Goal: Task Accomplishment & Management: Use online tool/utility

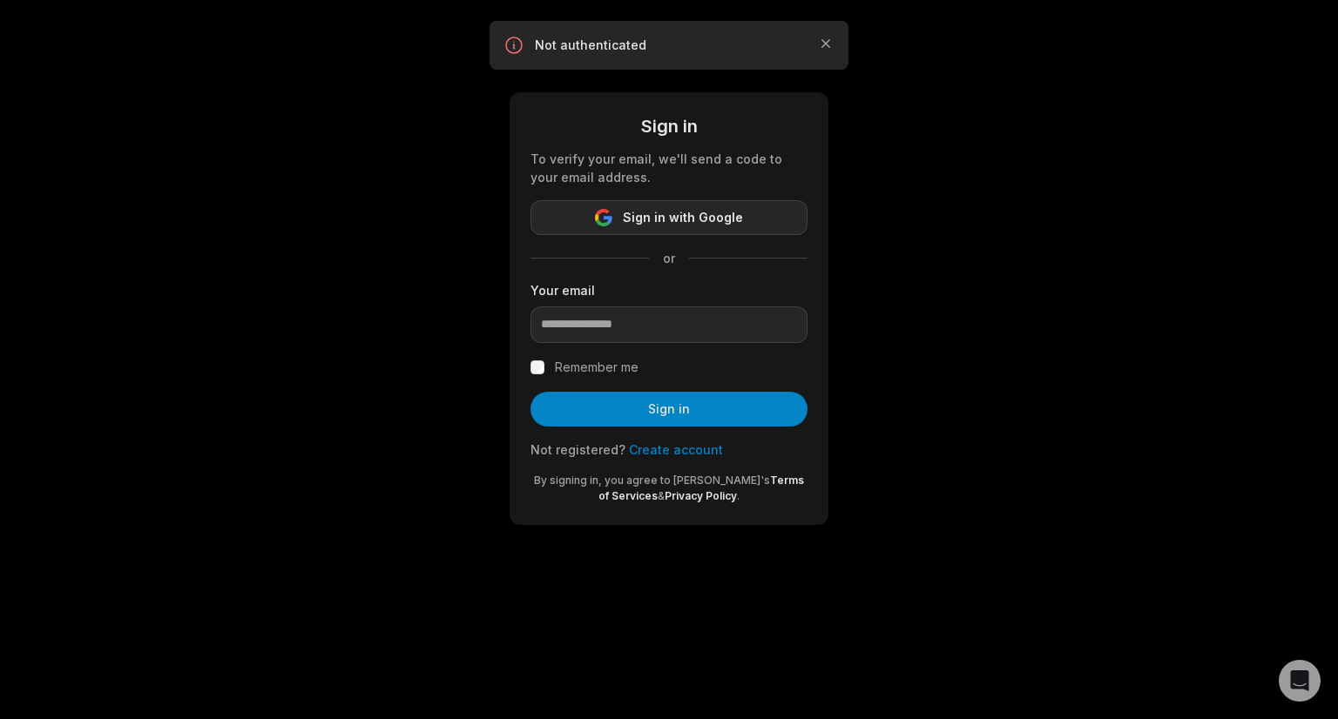
click at [739, 213] on span "Sign in with Google" at bounding box center [683, 217] width 120 height 21
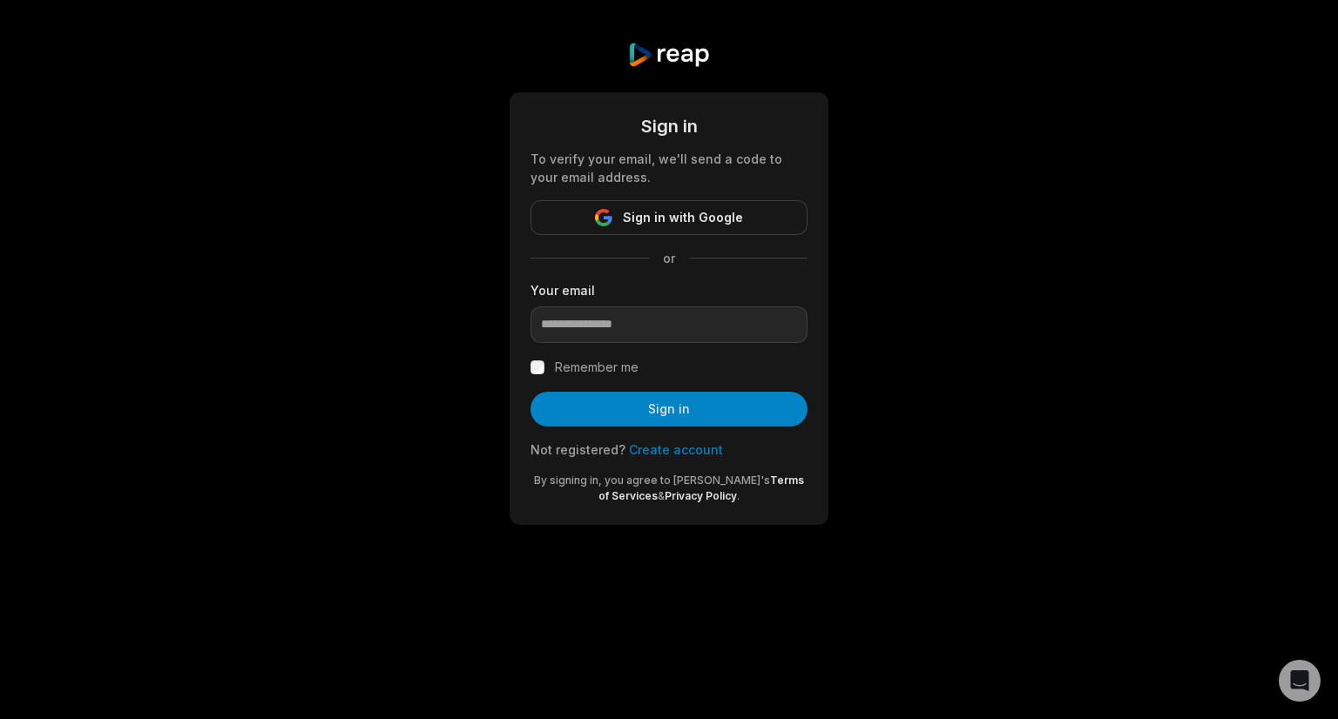
click at [646, 445] on link "Create account" at bounding box center [676, 449] width 94 height 15
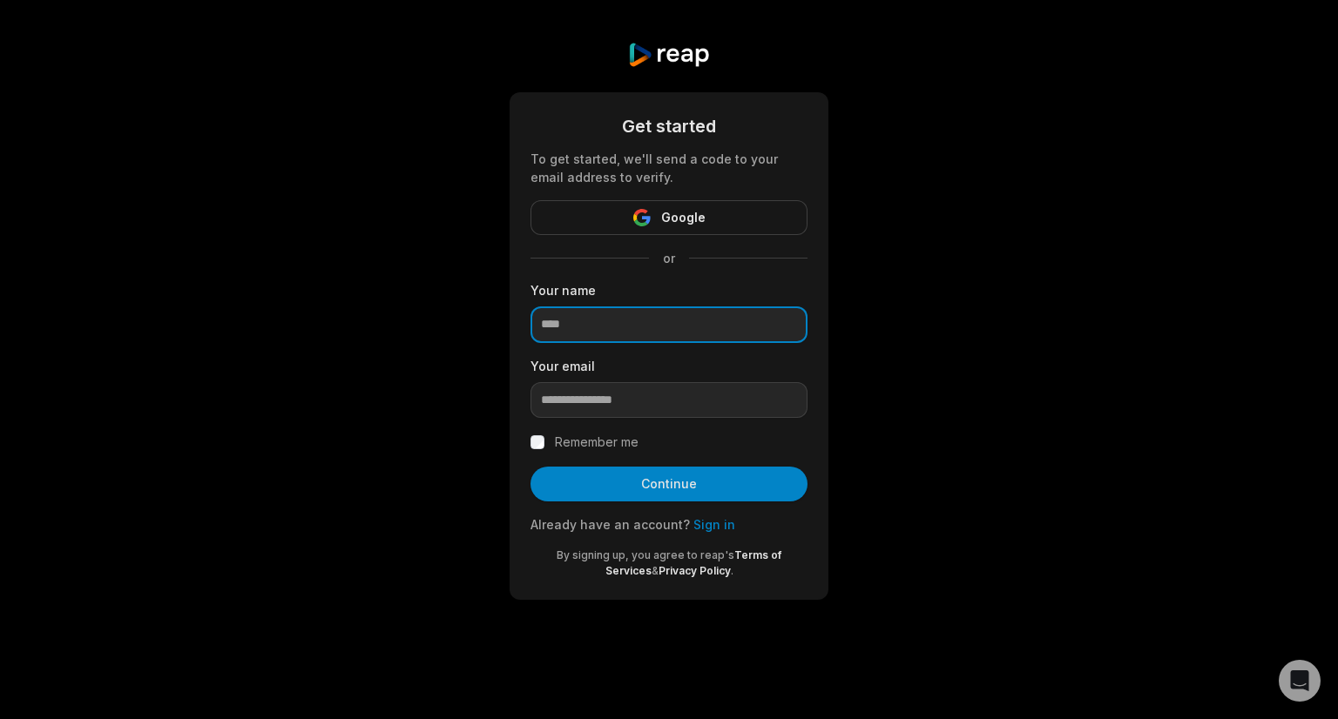
click at [648, 328] on input at bounding box center [668, 325] width 277 height 37
type input "***"
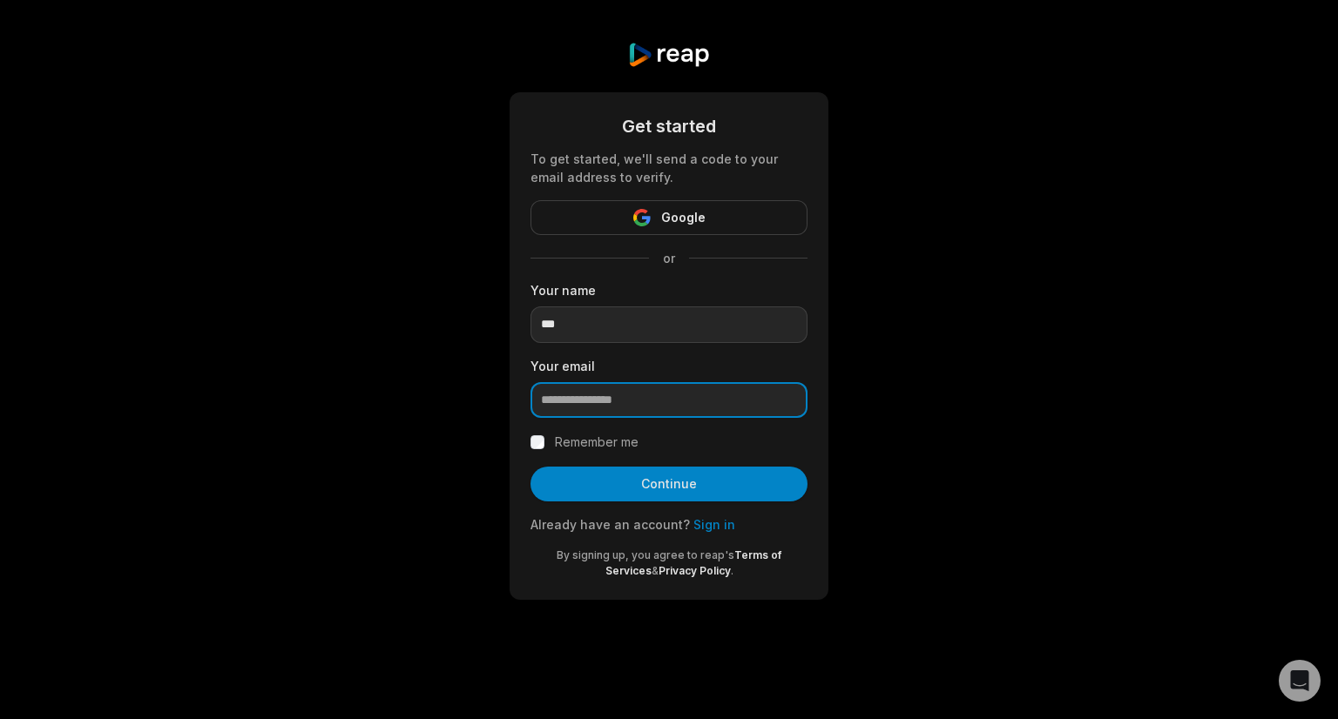
click at [646, 409] on input "email" at bounding box center [668, 400] width 277 height 37
paste input "**********"
click at [609, 394] on input "**********" at bounding box center [668, 400] width 277 height 37
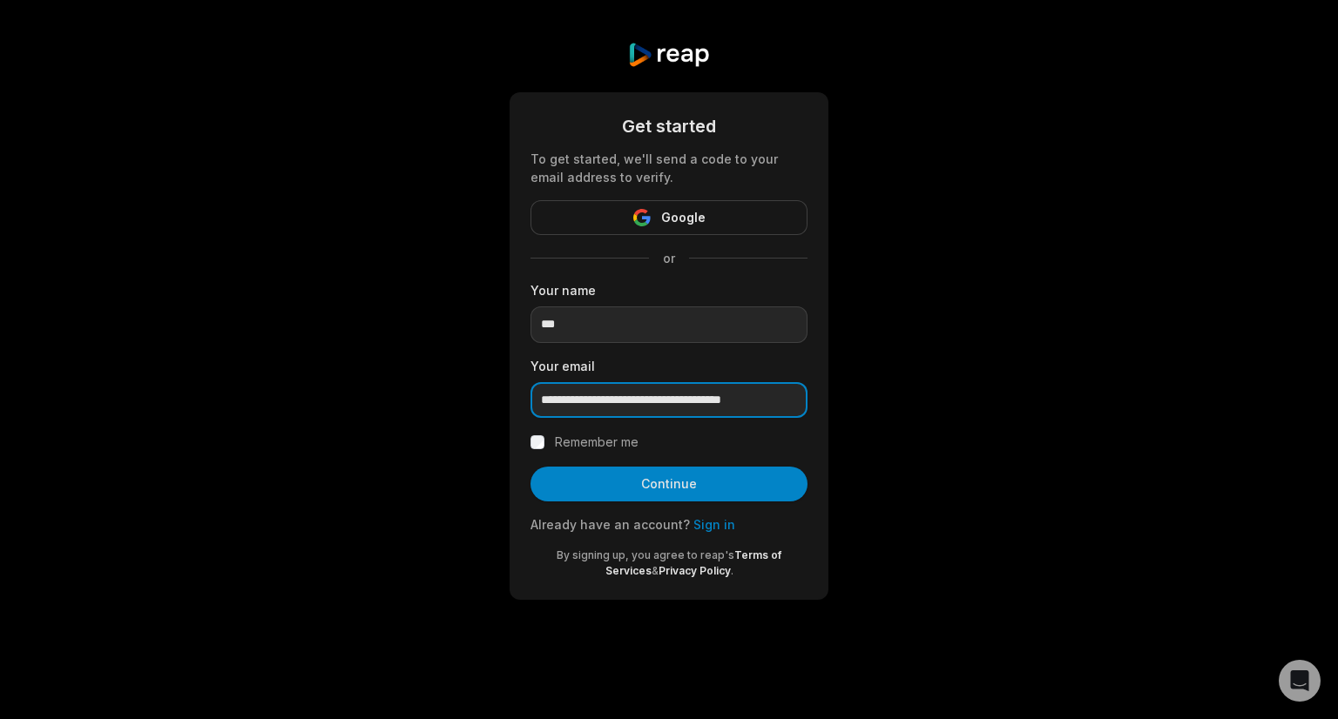
paste input "email"
type input "**********"
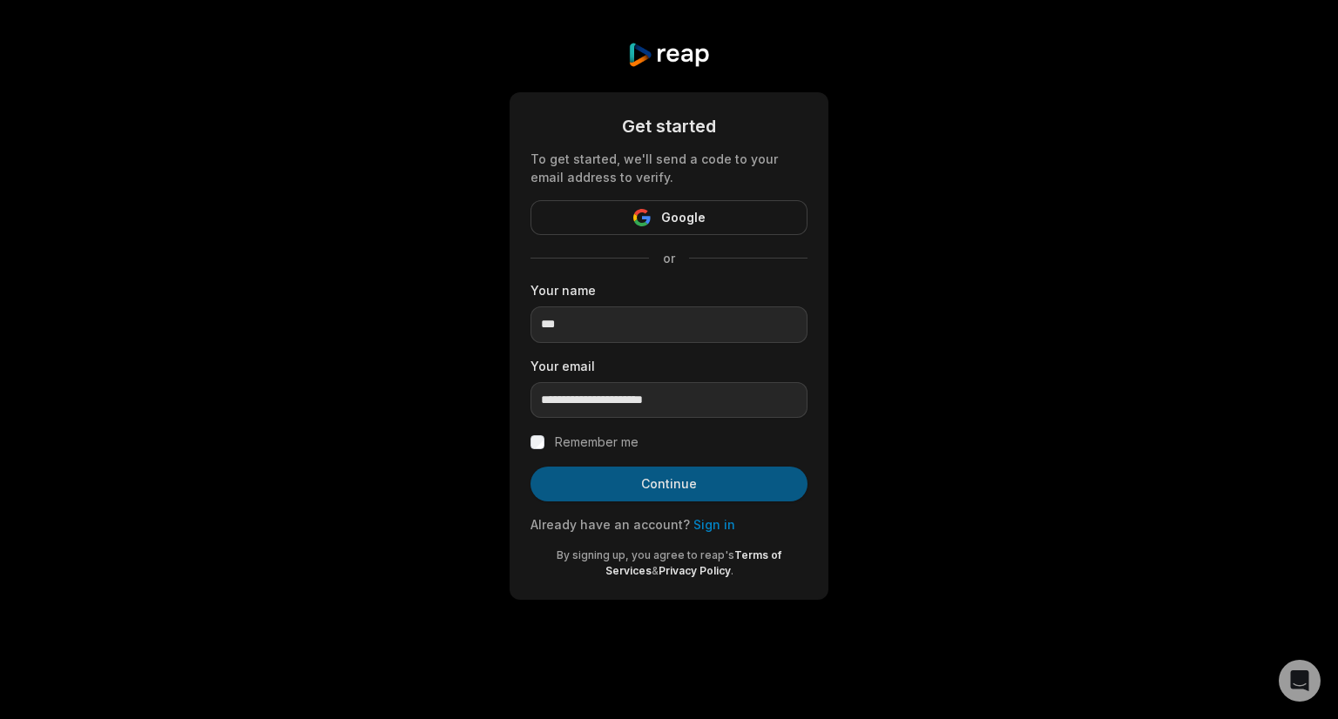
click at [632, 485] on button "Continue" at bounding box center [668, 484] width 277 height 35
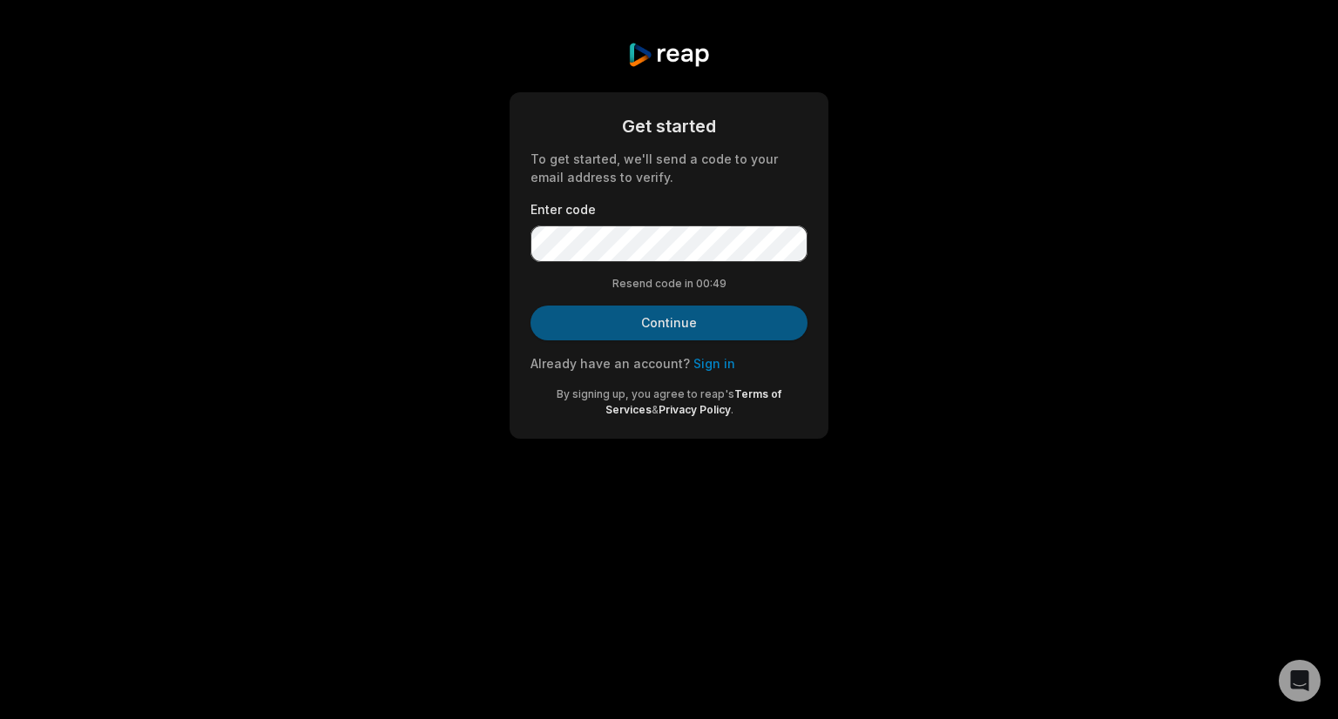
click at [597, 328] on button "Continue" at bounding box center [668, 323] width 277 height 35
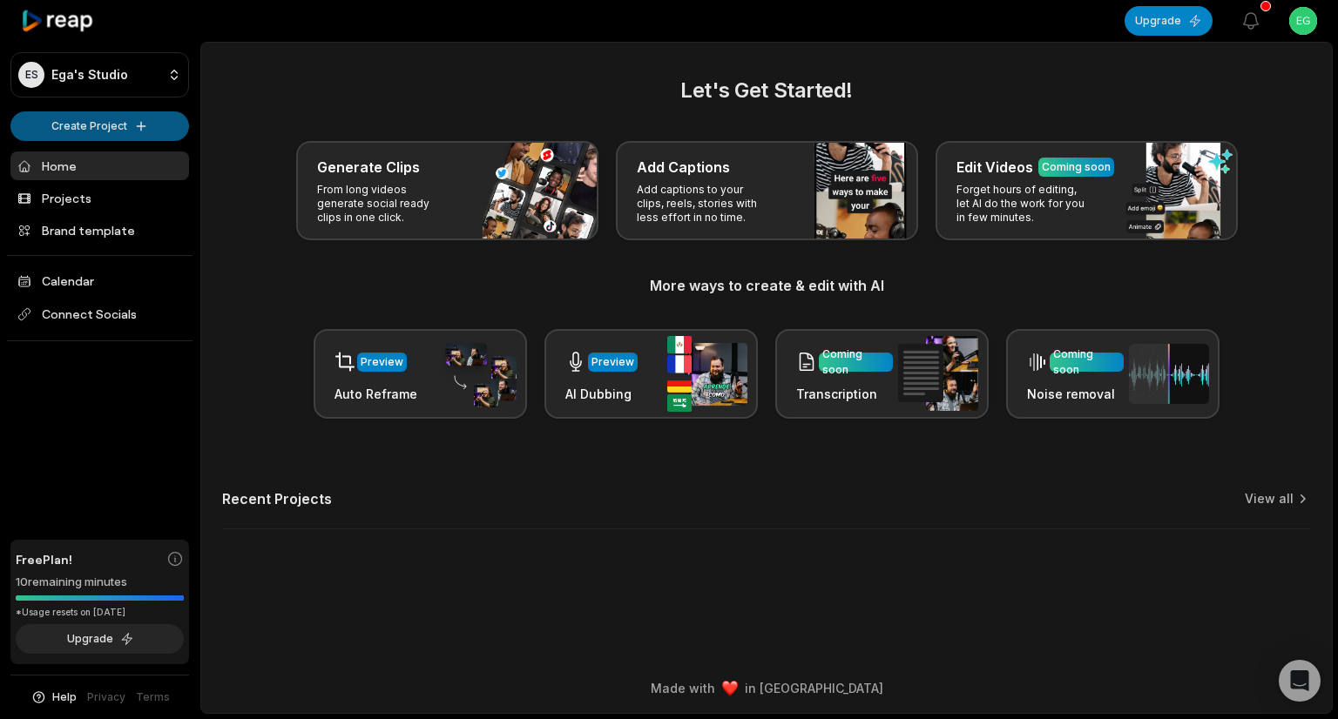
click at [94, 130] on html "ES Ega's Studio Create Project Home Projects Brand template Calendar Connect So…" at bounding box center [669, 359] width 1338 height 719
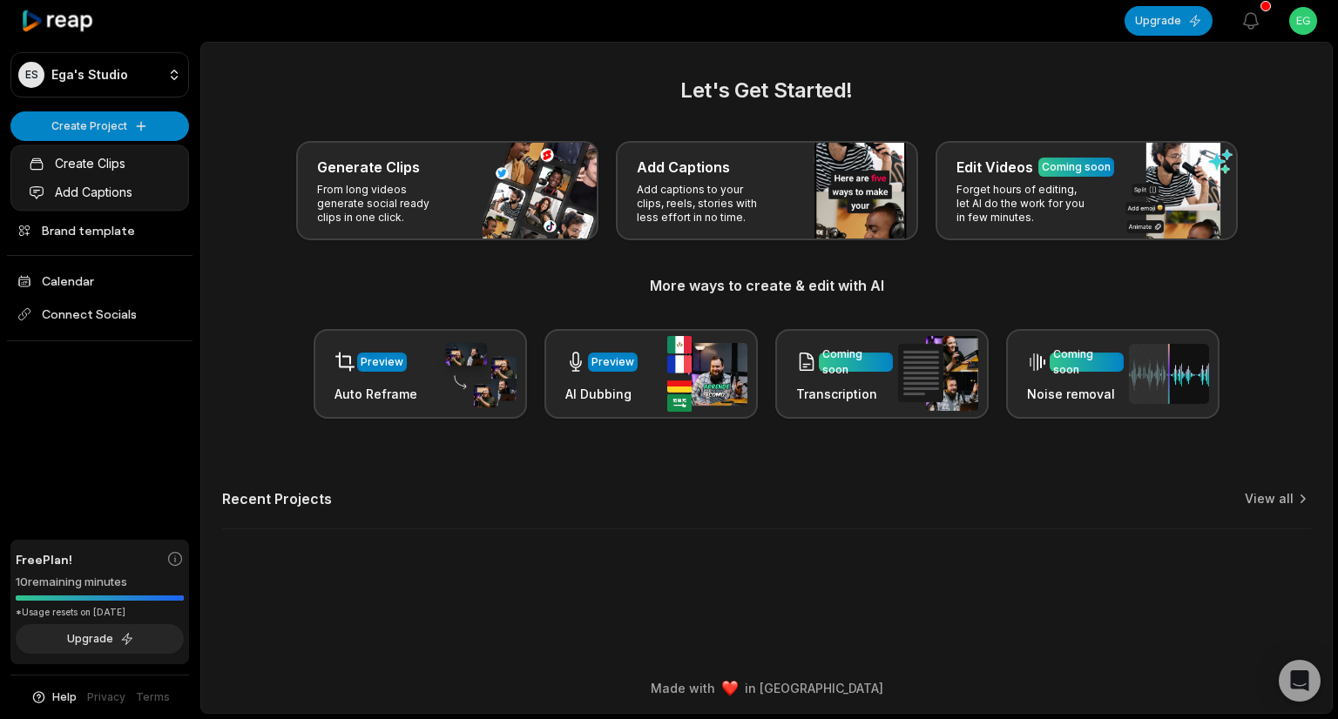
click at [134, 126] on html "ES Ega's Studio Create Project Home Projects Brand template Calendar Connect So…" at bounding box center [669, 359] width 1338 height 719
click at [112, 161] on link "Create Clips" at bounding box center [100, 163] width 170 height 29
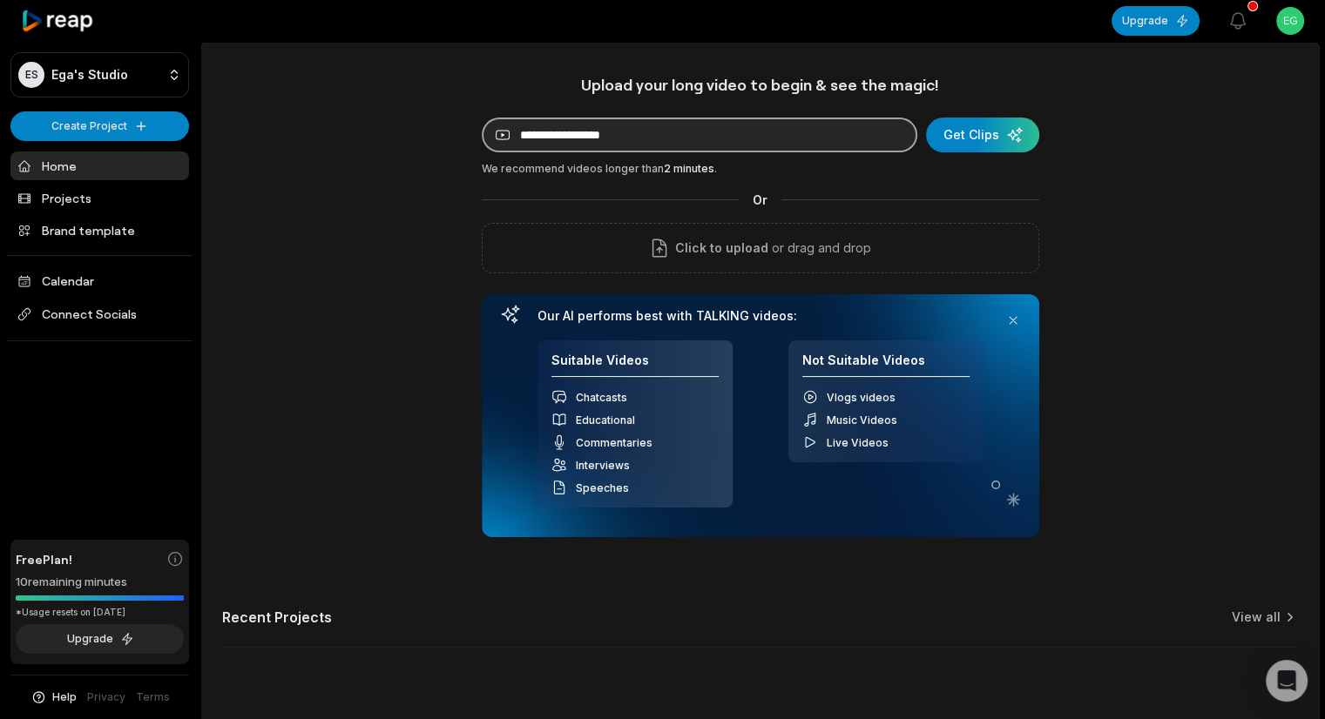
click at [638, 133] on input at bounding box center [700, 135] width 436 height 35
paste input "**********"
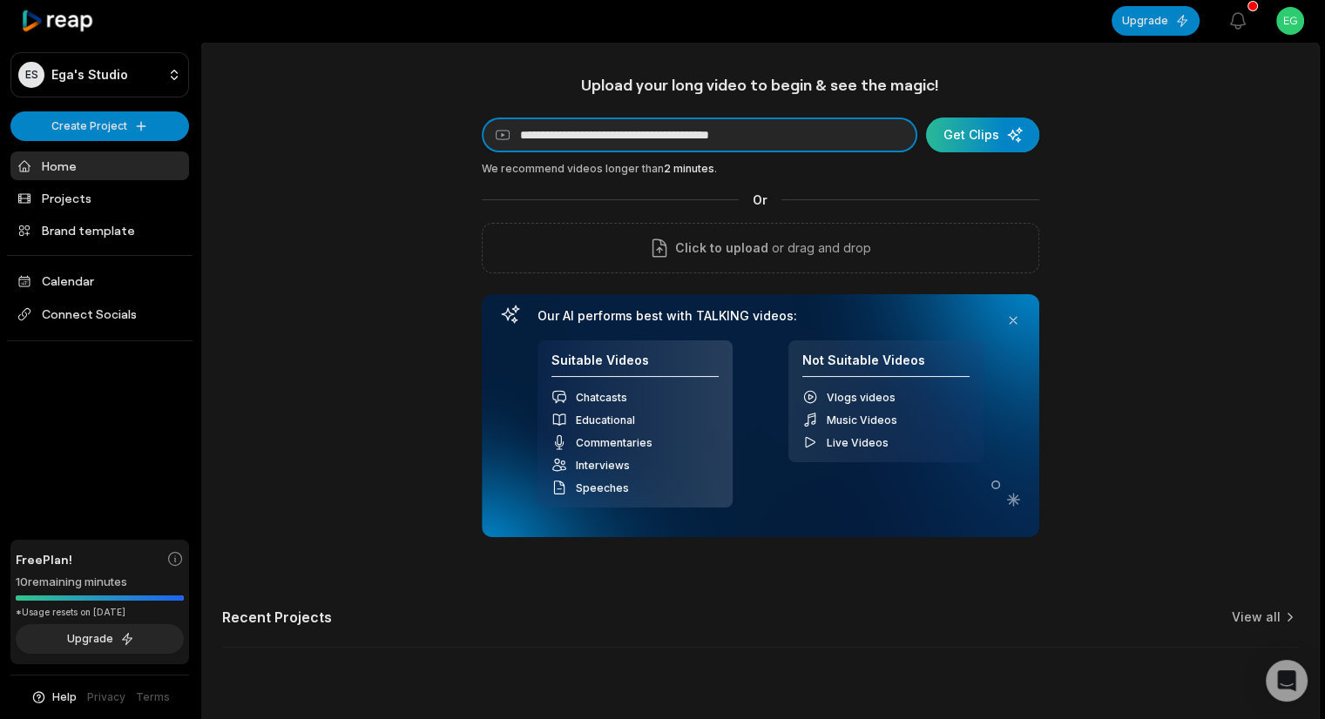
type input "**********"
click at [1003, 145] on div "submit" at bounding box center [982, 135] width 113 height 35
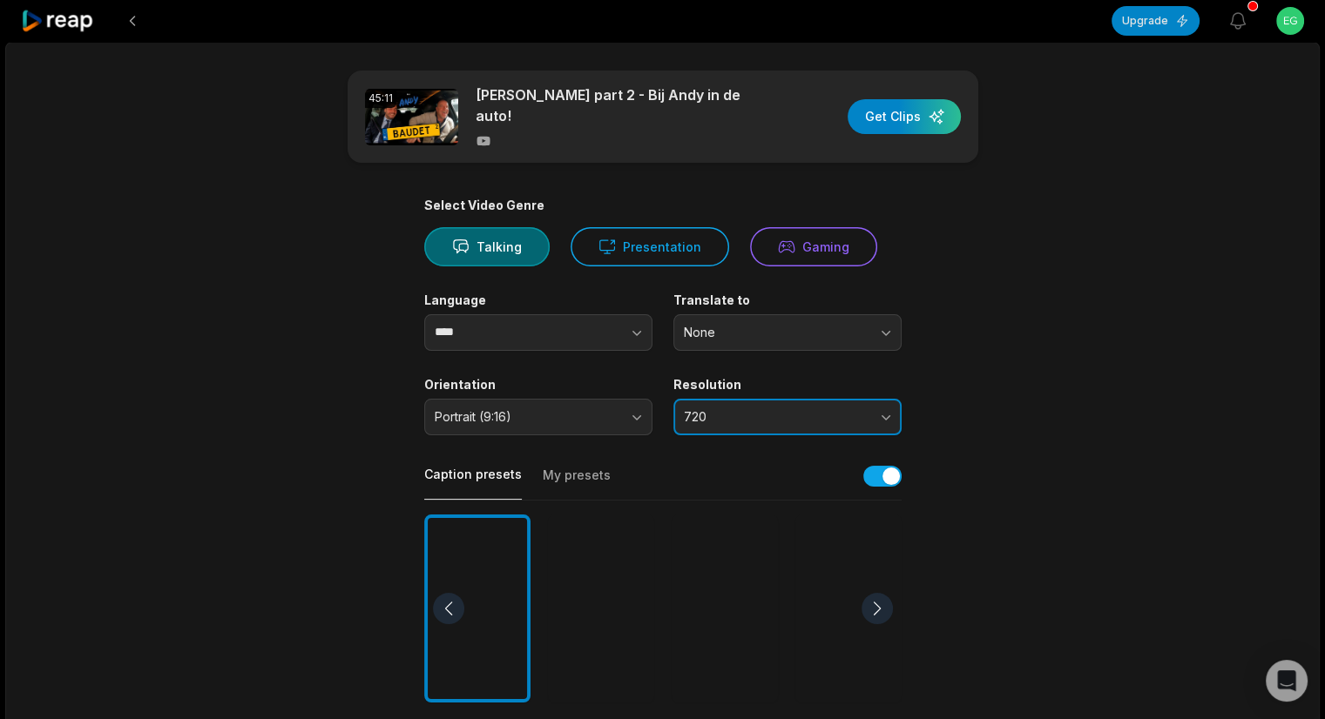
click at [861, 399] on button "720" at bounding box center [787, 417] width 228 height 37
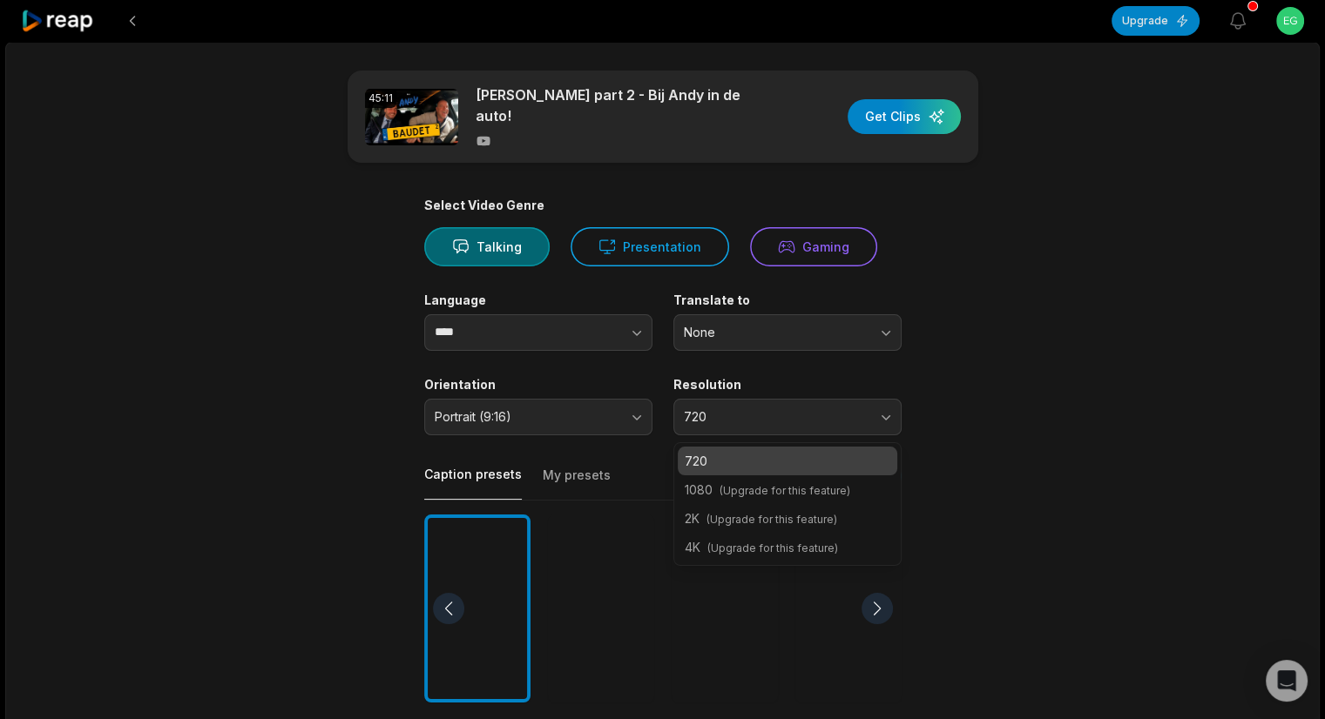
click at [983, 395] on main "45:11 [PERSON_NAME] part 2 - Bij [PERSON_NAME] in de auto! Get Clips Select Vid…" at bounding box center [662, 604] width 843 height 1067
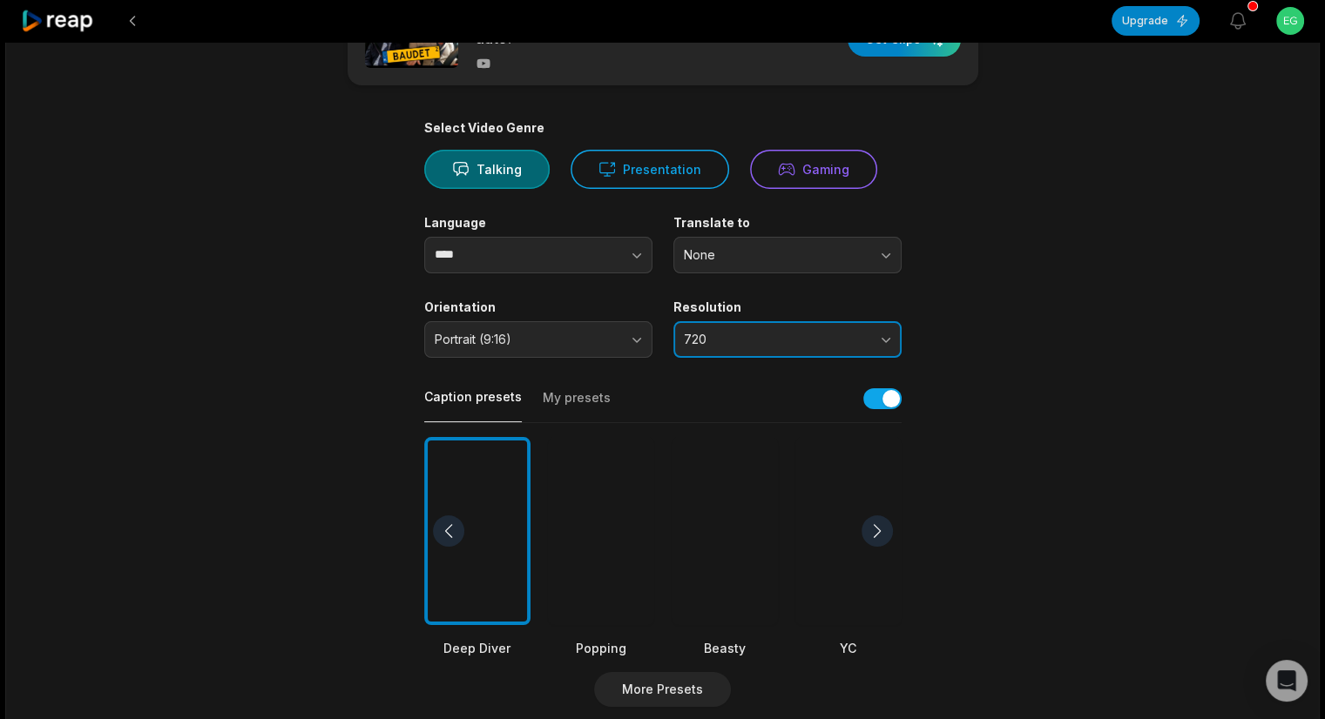
scroll to position [87, 0]
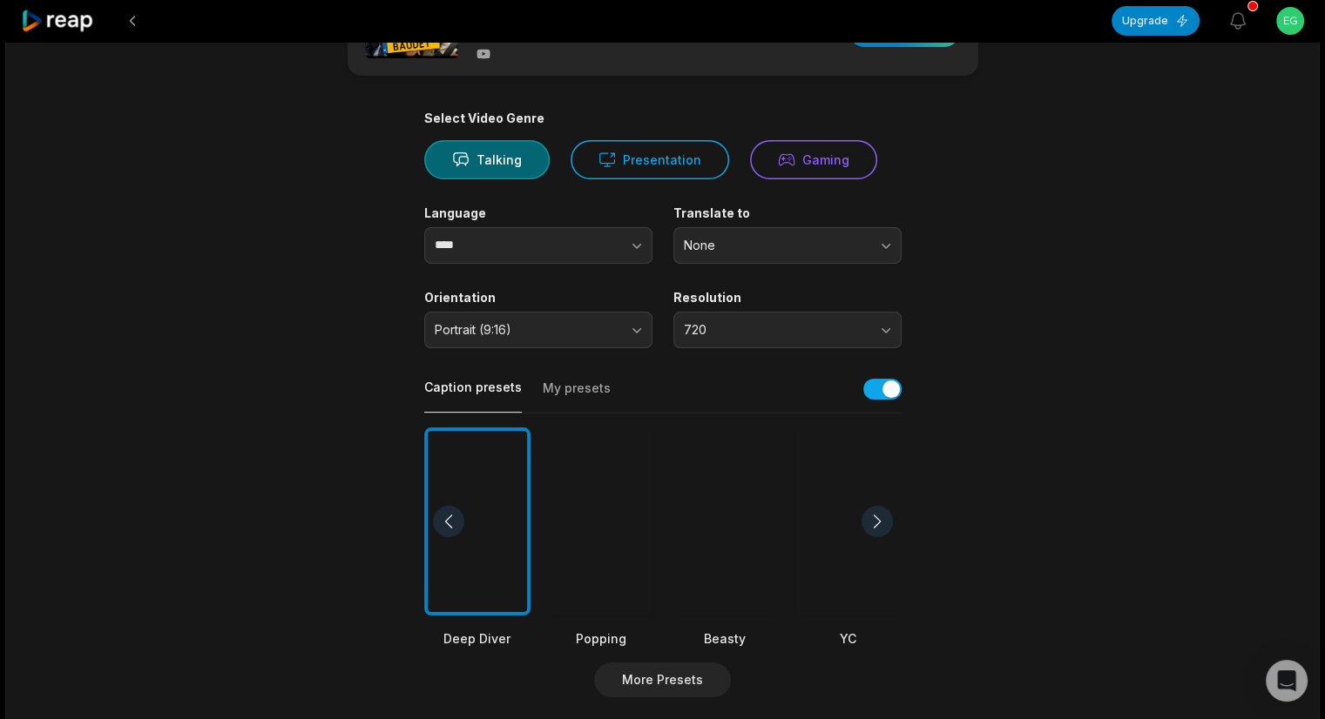
click at [880, 521] on div at bounding box center [876, 521] width 31 height 31
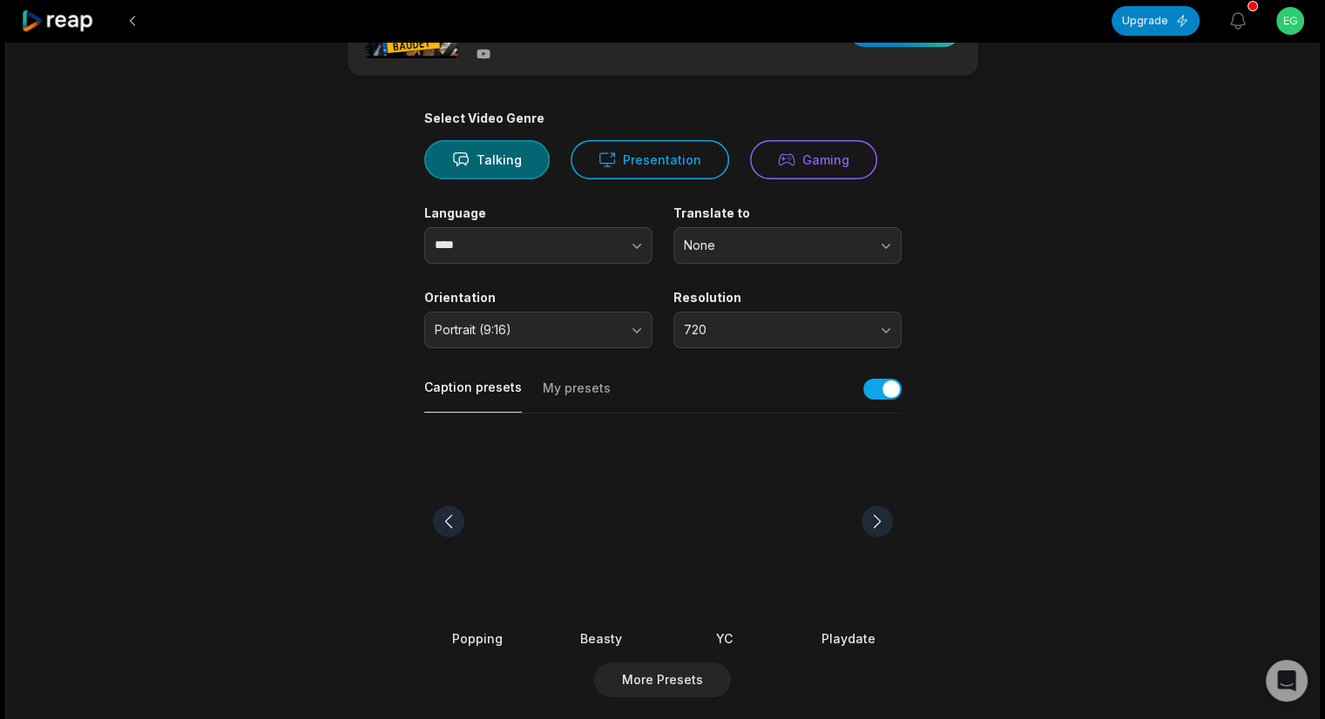
click at [880, 520] on div at bounding box center [876, 521] width 31 height 31
click at [491, 534] on div at bounding box center [477, 522] width 106 height 189
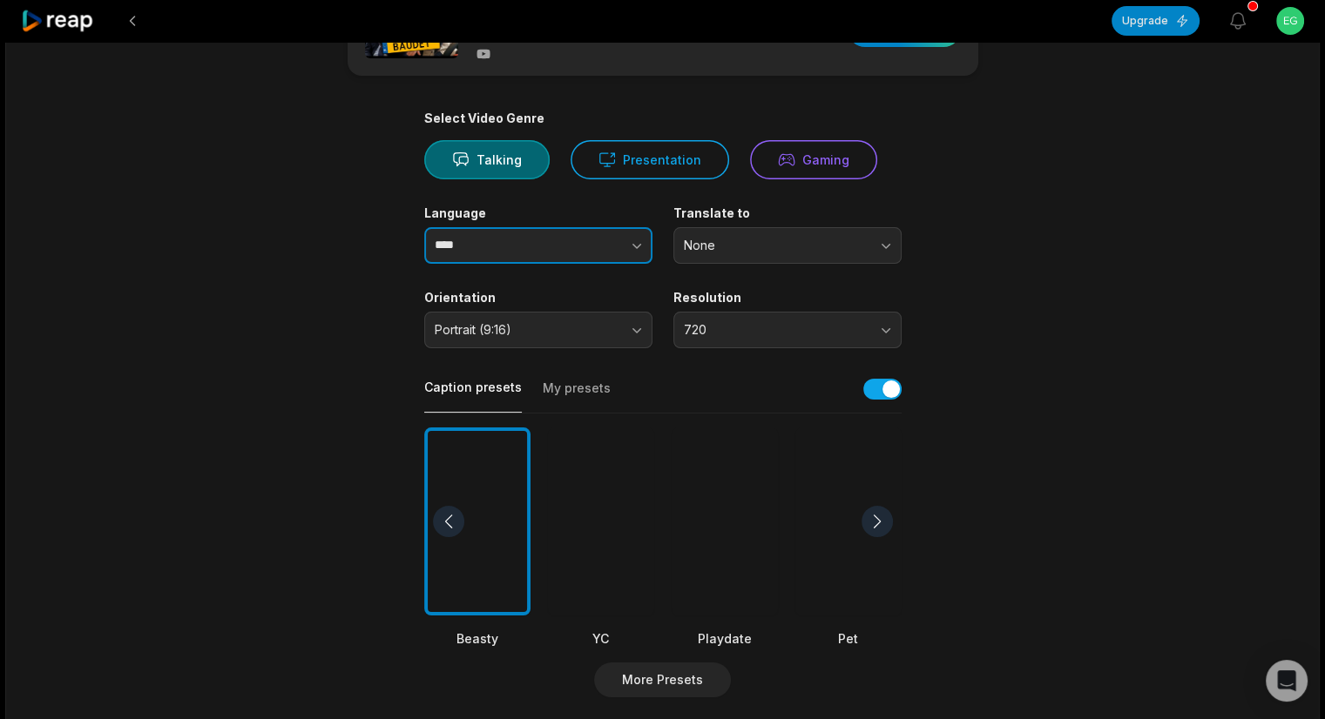
click at [636, 247] on button "button" at bounding box center [601, 245] width 99 height 37
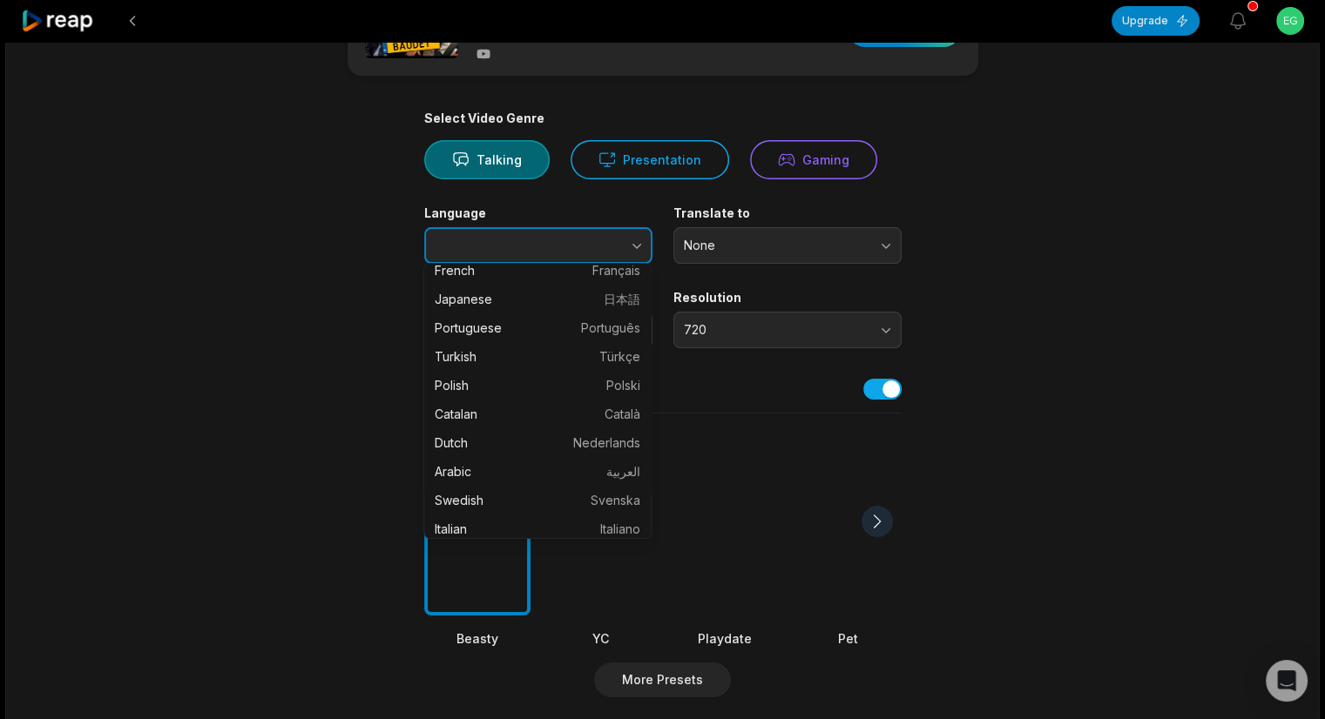
scroll to position [261, 0]
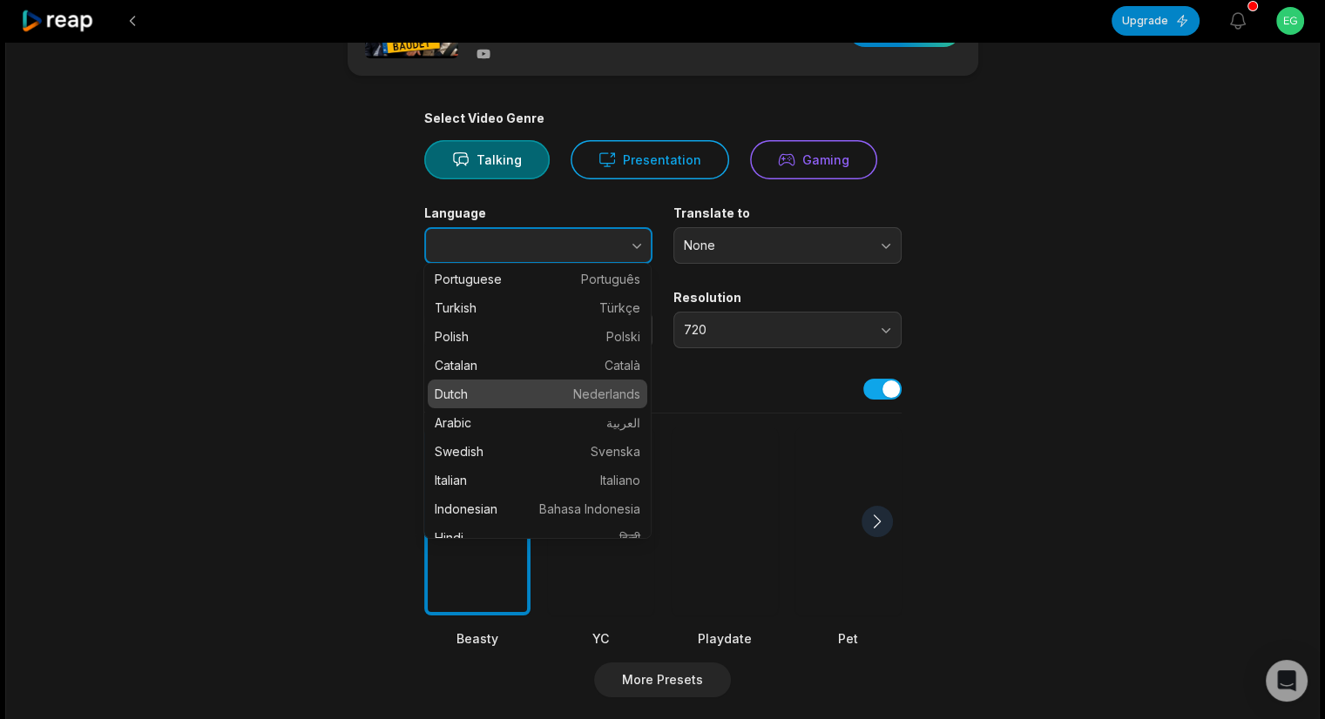
type input "*****"
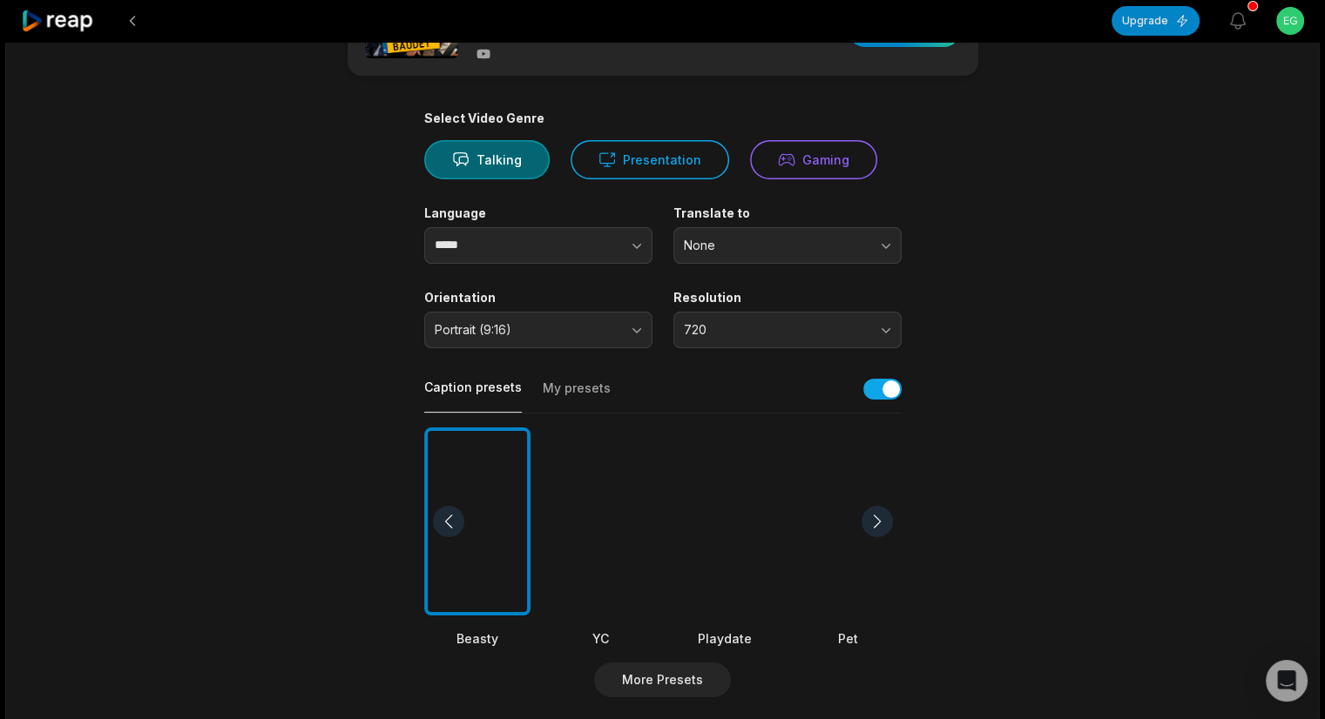
click at [1051, 209] on main "45:11 [PERSON_NAME] part 2 - Bij [PERSON_NAME] in de auto! Get Clips Select Vid…" at bounding box center [662, 516] width 843 height 1067
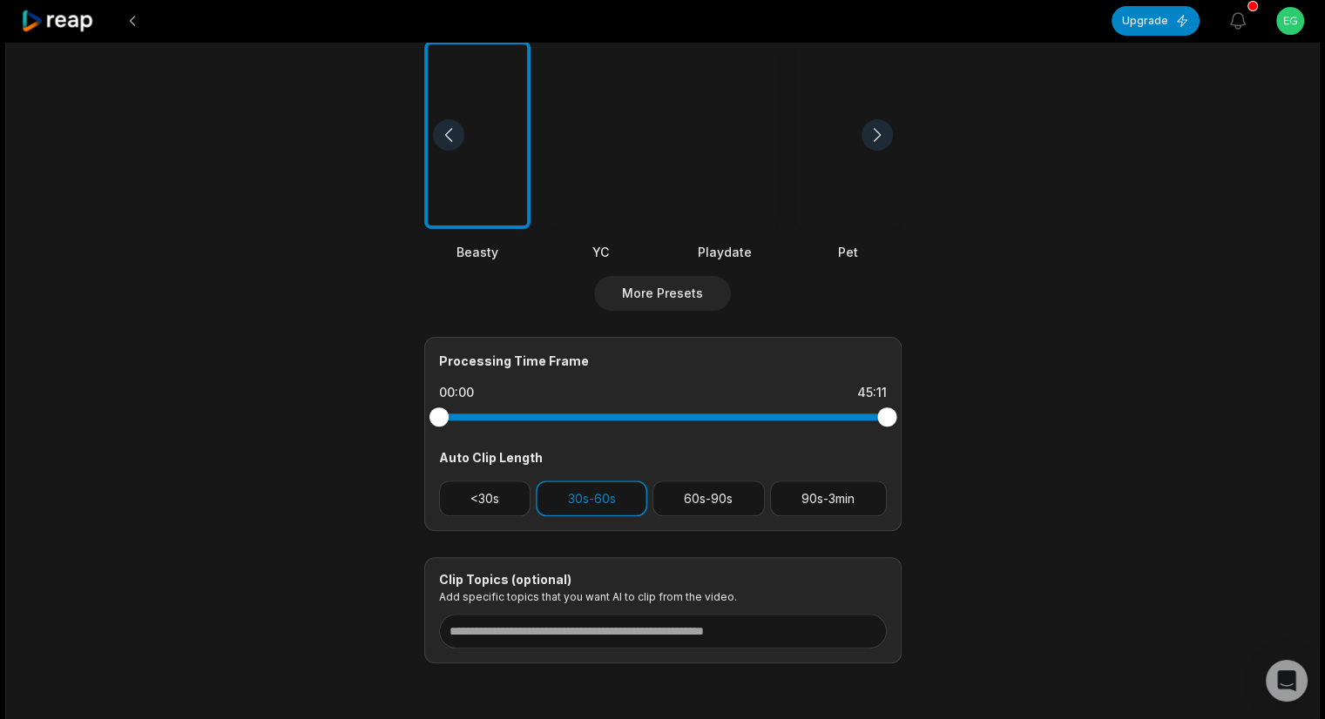
scroll to position [523, 0]
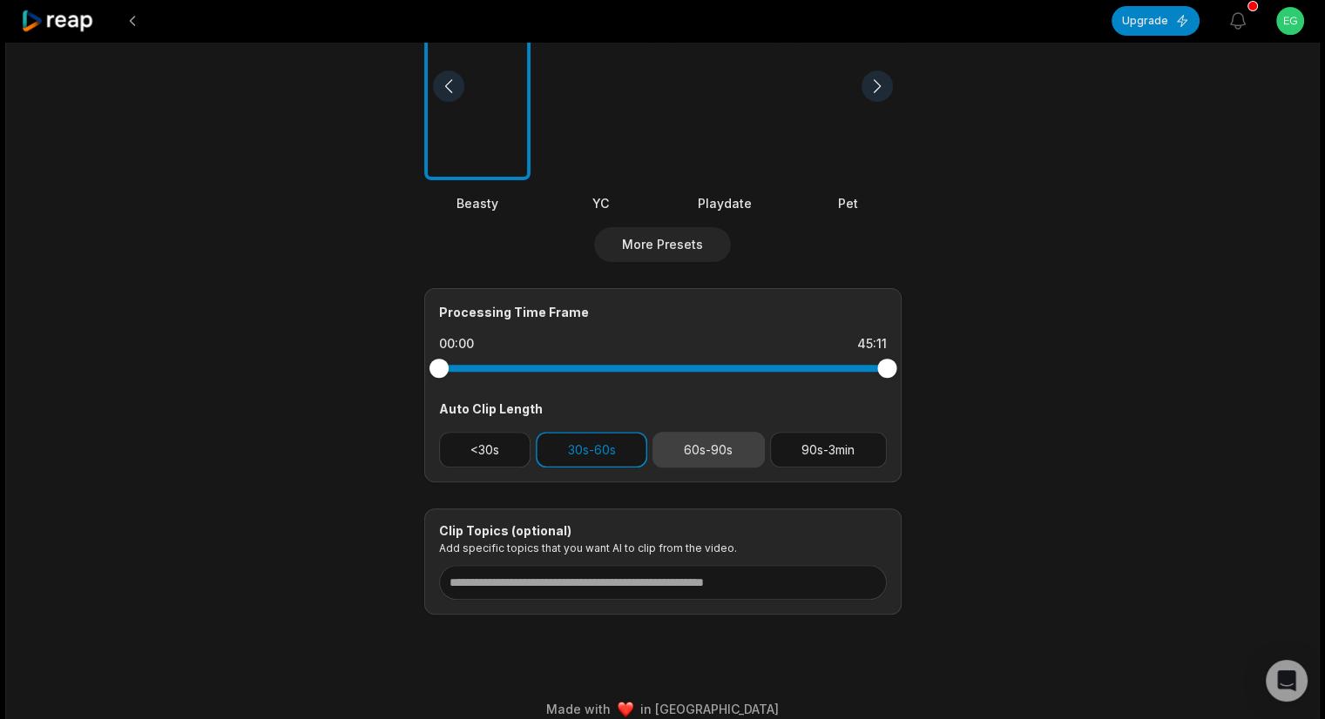
click at [717, 445] on button "60s-90s" at bounding box center [708, 450] width 112 height 36
click at [624, 437] on button "30s-60s" at bounding box center [591, 450] width 111 height 36
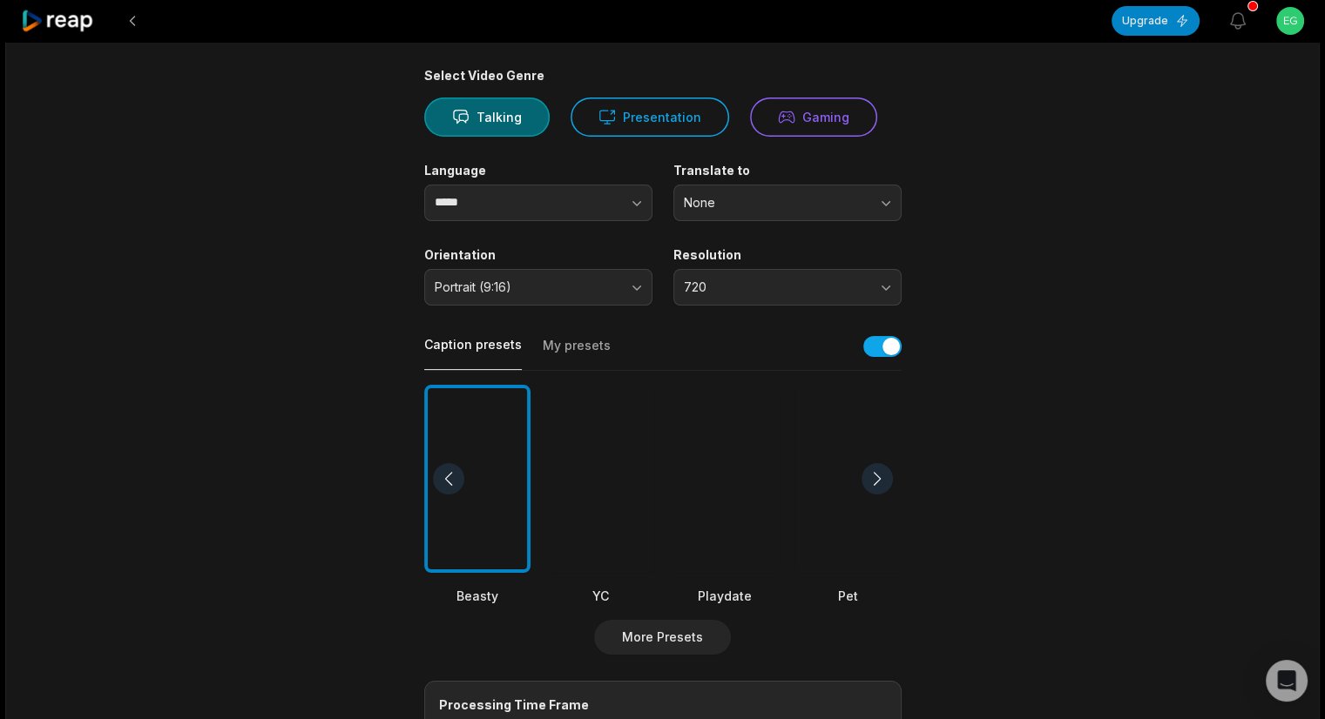
scroll to position [11, 0]
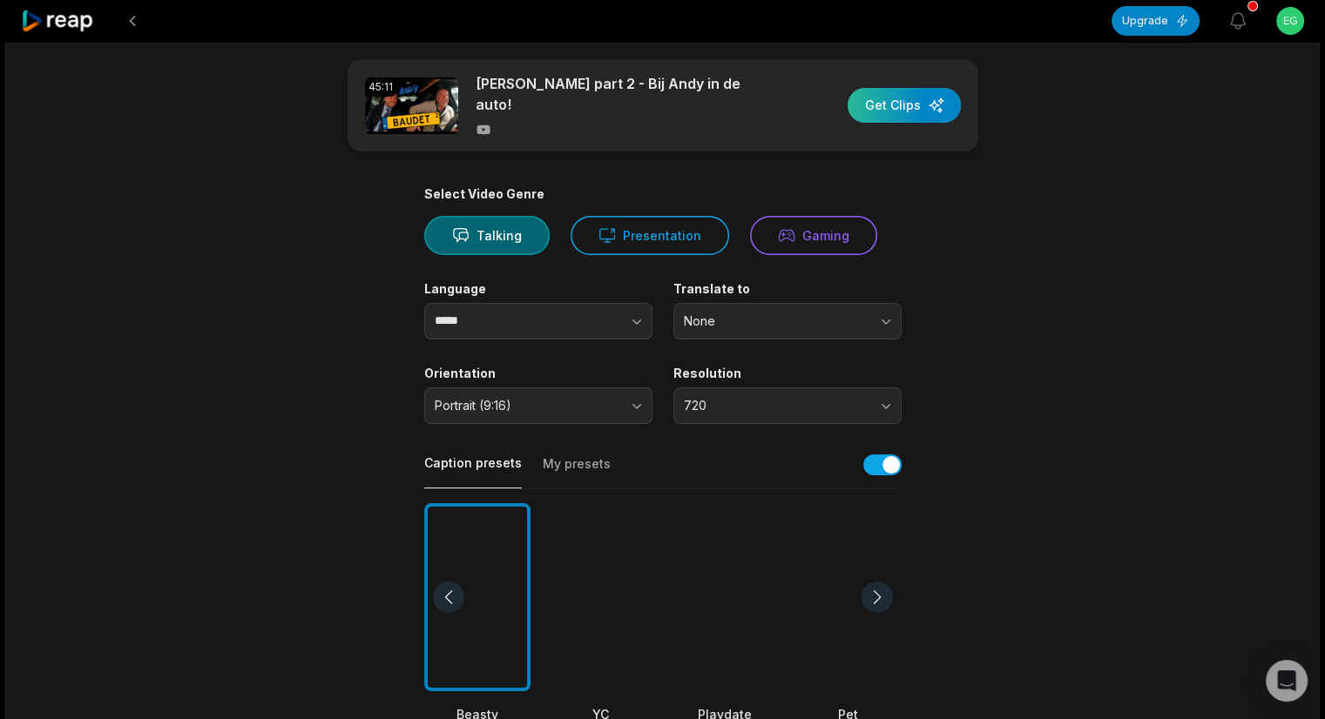
click at [891, 116] on div "button" at bounding box center [904, 105] width 113 height 35
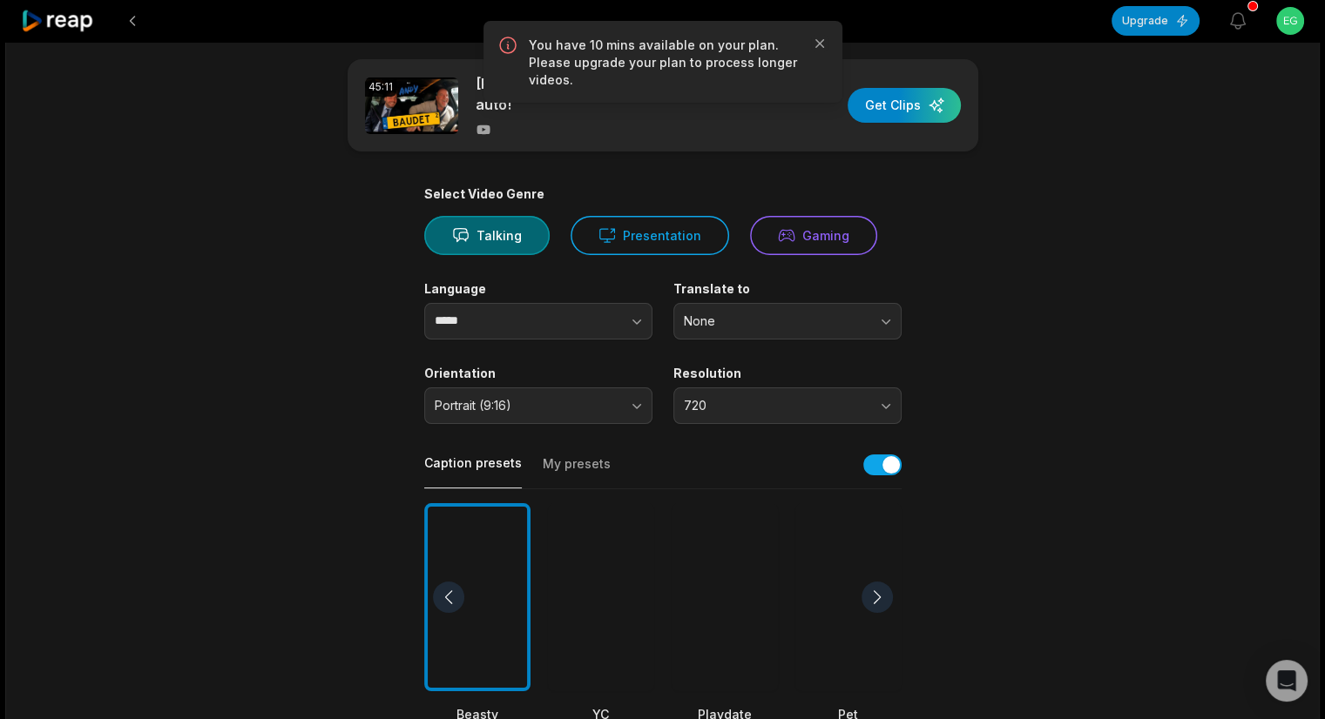
click at [949, 190] on main "45:11 [PERSON_NAME] part 2 - Bij [PERSON_NAME] in de auto! Get Clips Select Vid…" at bounding box center [662, 592] width 843 height 1067
click at [812, 39] on icon "button" at bounding box center [819, 43] width 17 height 17
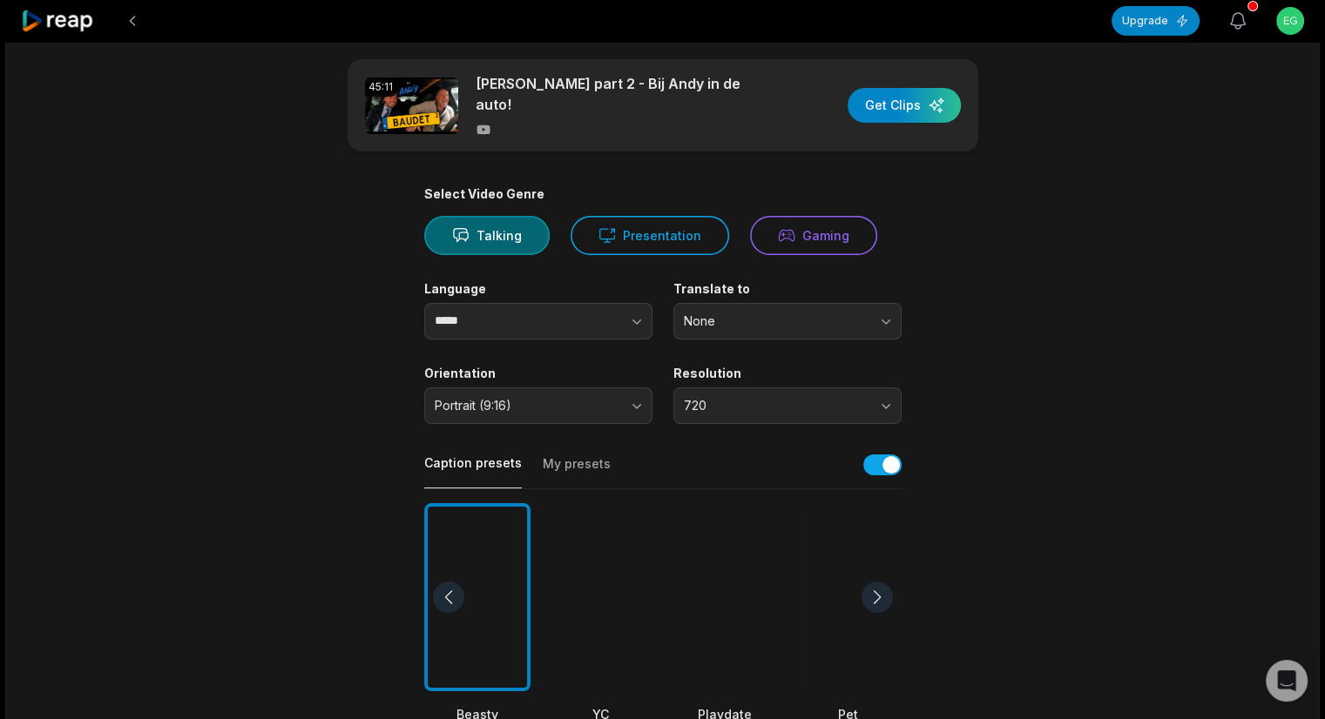
click at [1246, 25] on icon "button" at bounding box center [1237, 20] width 21 height 21
click at [1273, 152] on div "45:11 [PERSON_NAME] part 2 - Bij [PERSON_NAME] in de auto! Get Clips Select Vid…" at bounding box center [662, 638] width 1314 height 1216
